Goal: Find specific page/section: Find specific page/section

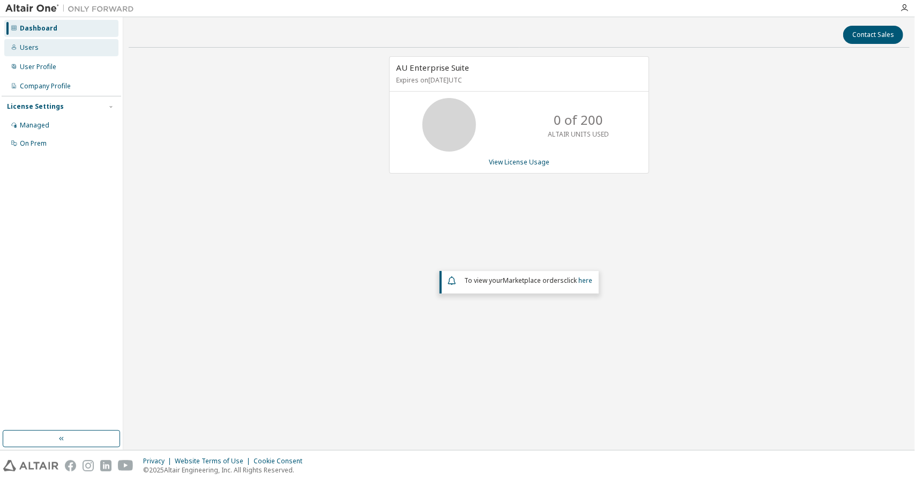
click at [49, 48] on div "Users" at bounding box center [61, 47] width 114 height 17
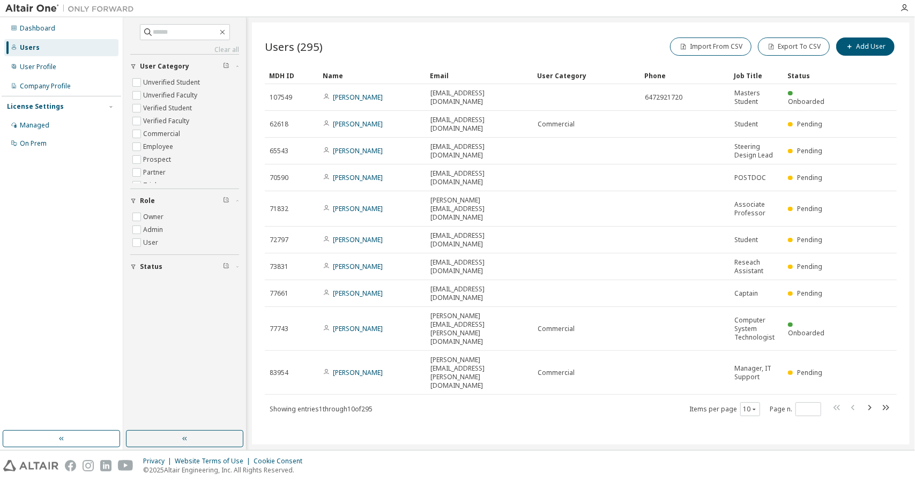
click at [27, 11] on img at bounding box center [72, 8] width 134 height 11
click at [30, 470] on img at bounding box center [30, 466] width 55 height 11
